Goal: Find specific page/section: Find specific page/section

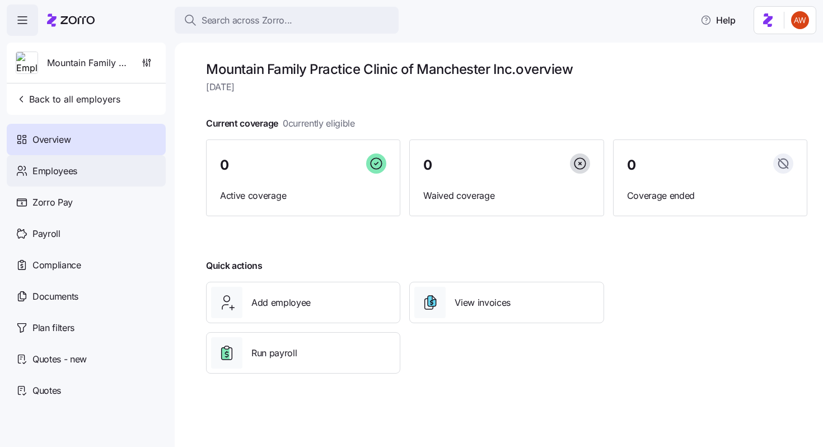
click at [128, 174] on div "Employees" at bounding box center [86, 170] width 159 height 31
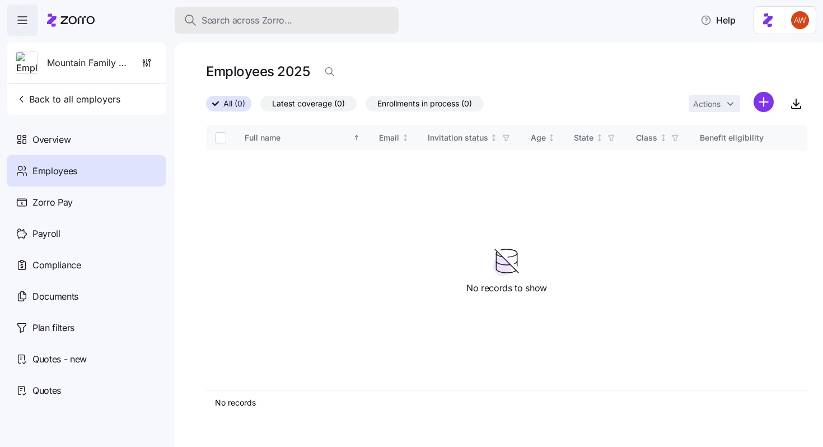
click at [260, 13] on span "Search across Zorro..." at bounding box center [247, 20] width 91 height 14
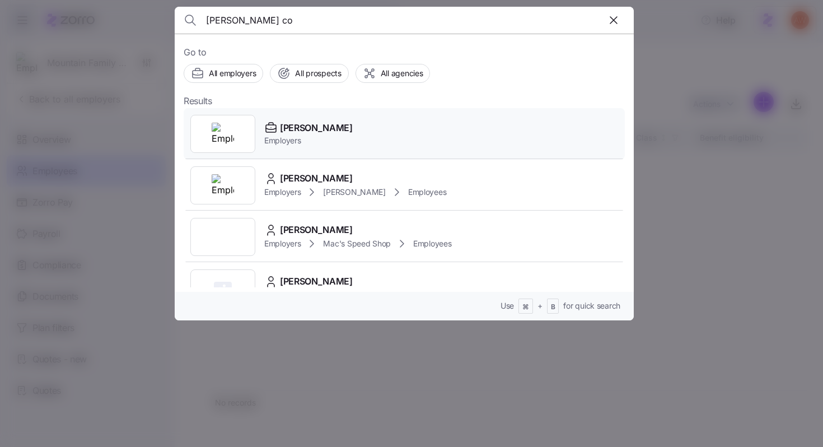
type input "[PERSON_NAME] co"
click at [308, 126] on span "[PERSON_NAME]" at bounding box center [316, 128] width 73 height 14
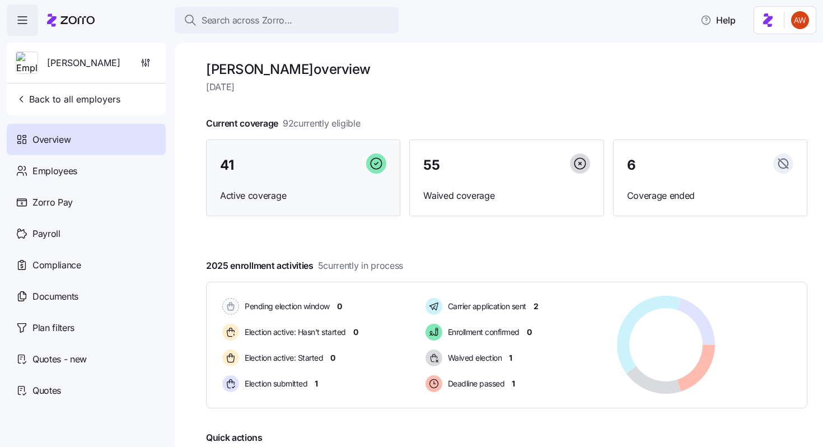
drag, startPoint x: 251, startPoint y: 154, endPoint x: 258, endPoint y: 152, distance: 7.6
click at [251, 153] on div "41" at bounding box center [303, 165] width 166 height 24
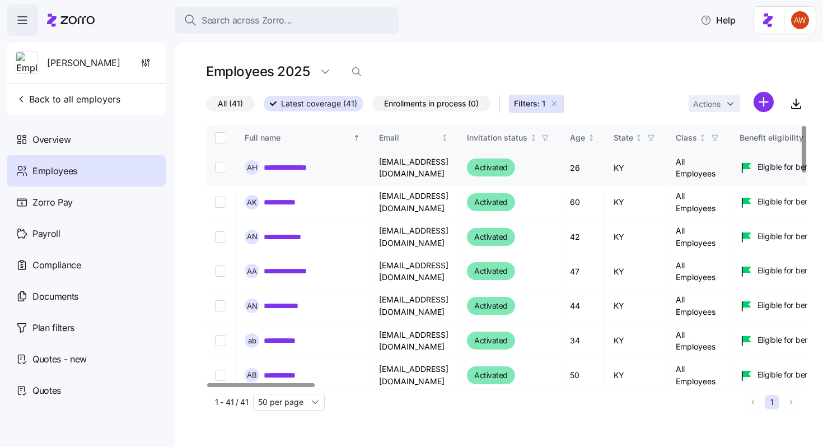
click at [300, 166] on link "**********" at bounding box center [295, 167] width 63 height 11
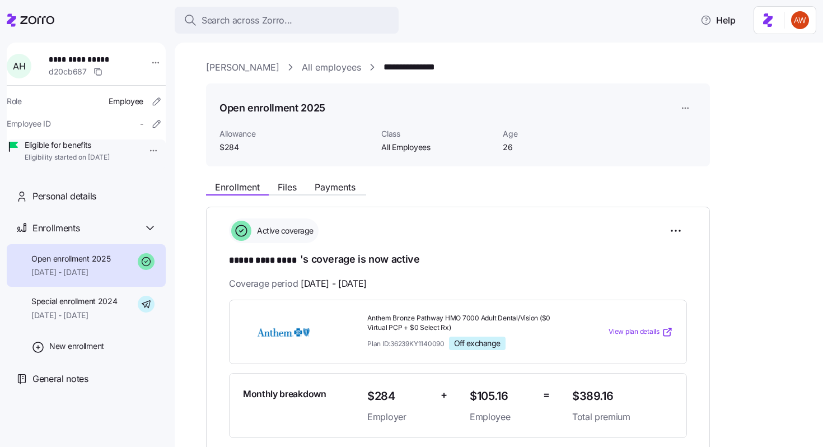
click at [229, 71] on link "[PERSON_NAME]" at bounding box center [242, 68] width 73 height 14
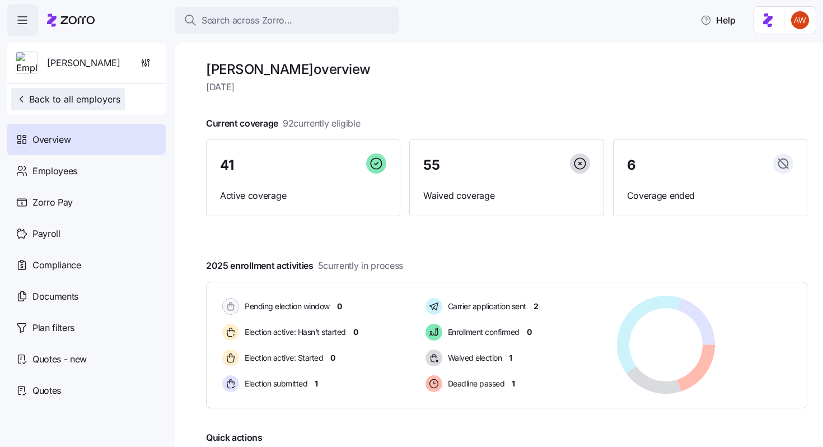
click at [122, 102] on button "Back to all employers" at bounding box center [68, 99] width 114 height 22
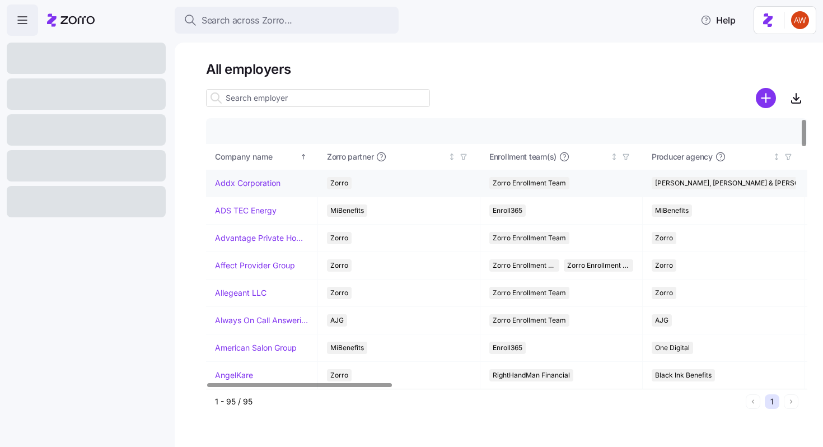
click at [243, 182] on link "Addx Corporation" at bounding box center [248, 183] width 66 height 11
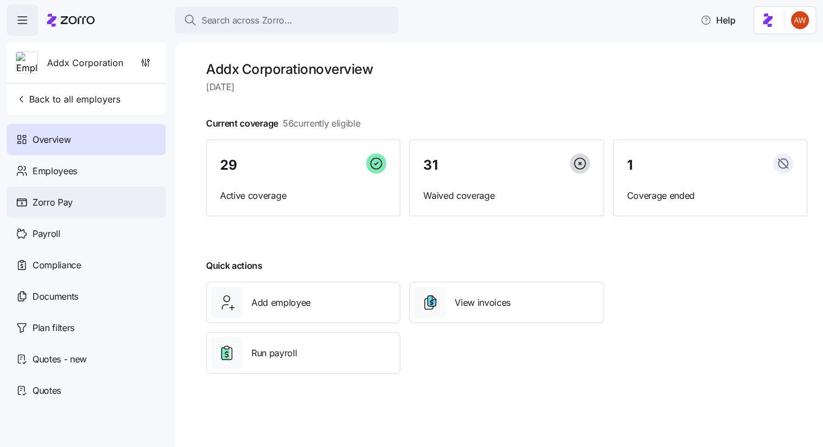
click at [80, 205] on div "Zorro Pay" at bounding box center [86, 202] width 159 height 31
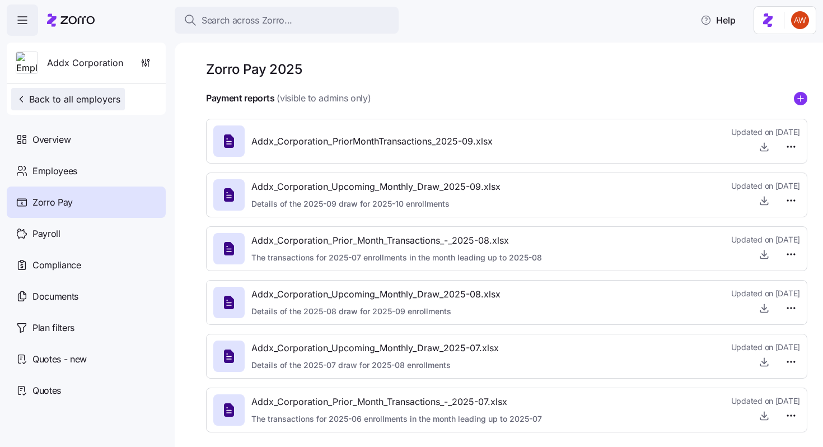
click at [69, 104] on span "Back to all employers" at bounding box center [68, 98] width 105 height 13
